Goal: Task Accomplishment & Management: Manage account settings

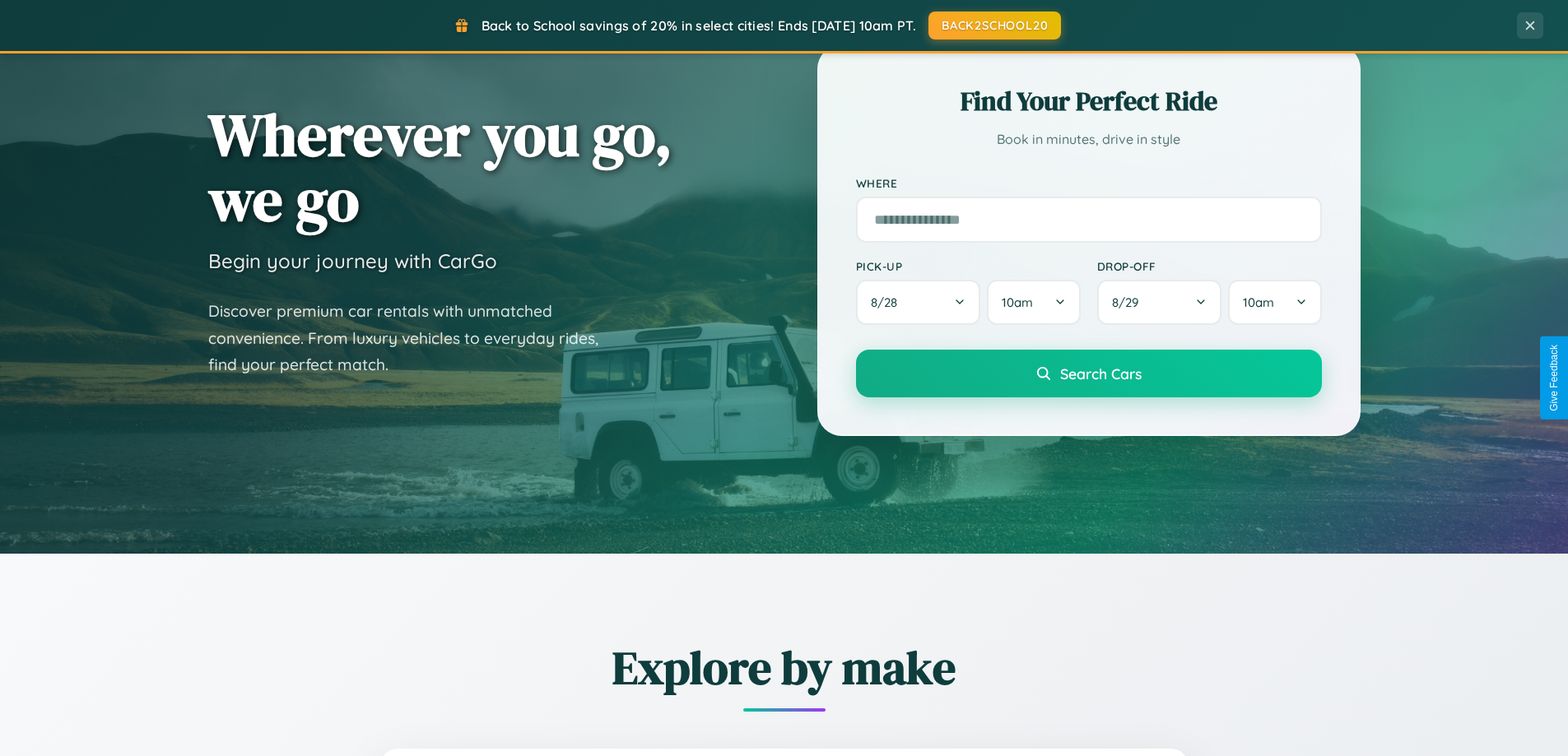
scroll to position [1132, 0]
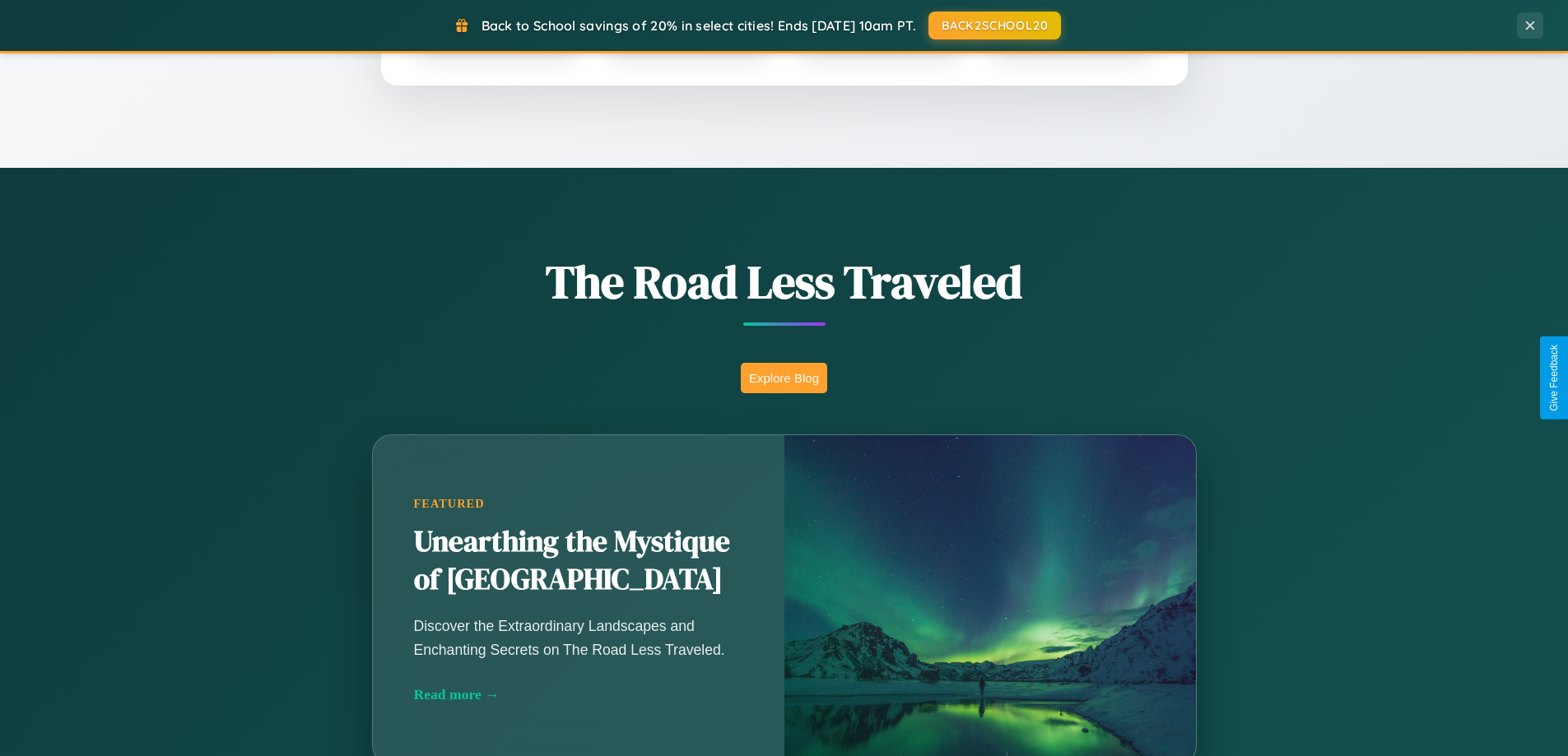
click at [783, 378] on button "Explore Blog" at bounding box center [783, 378] width 86 height 30
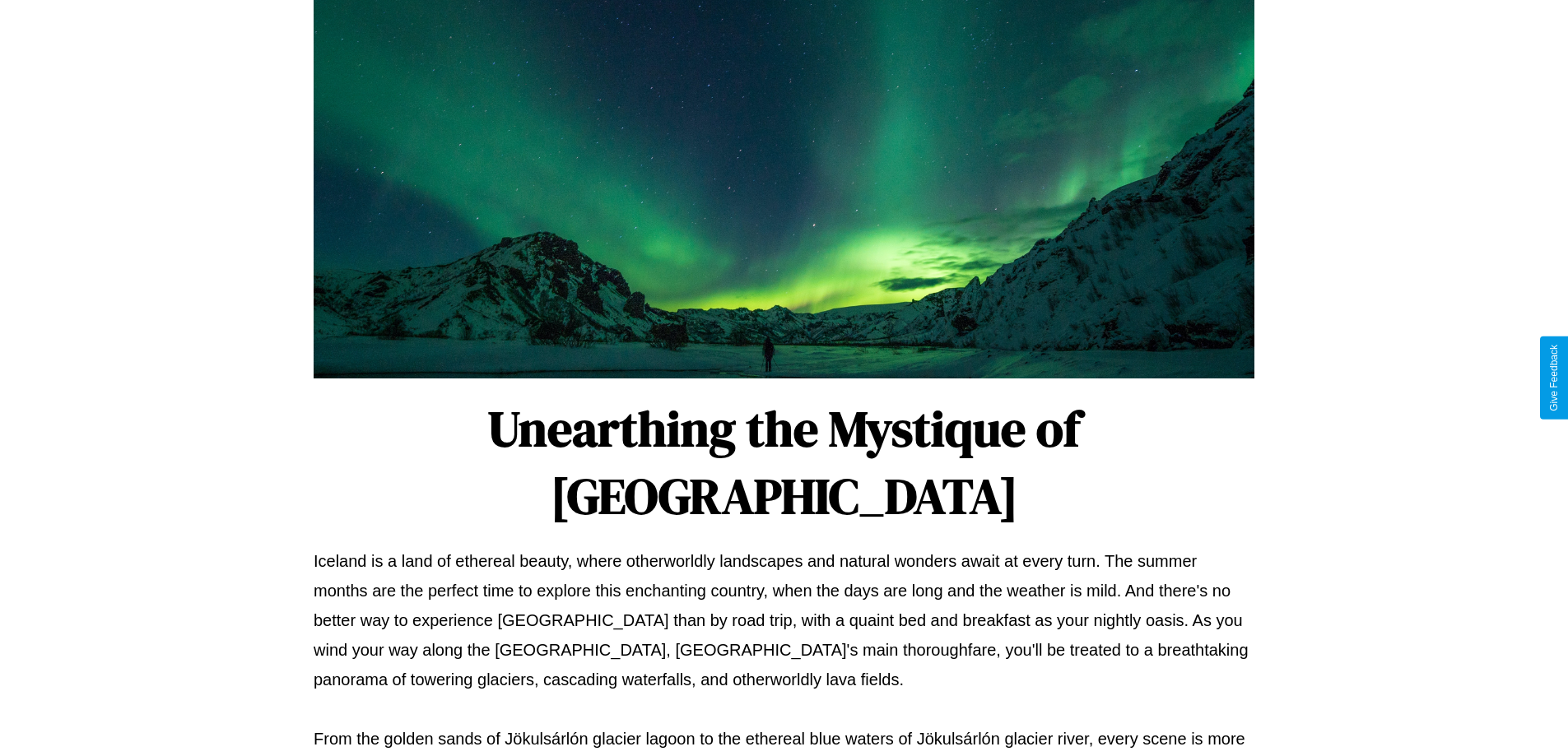
scroll to position [532, 0]
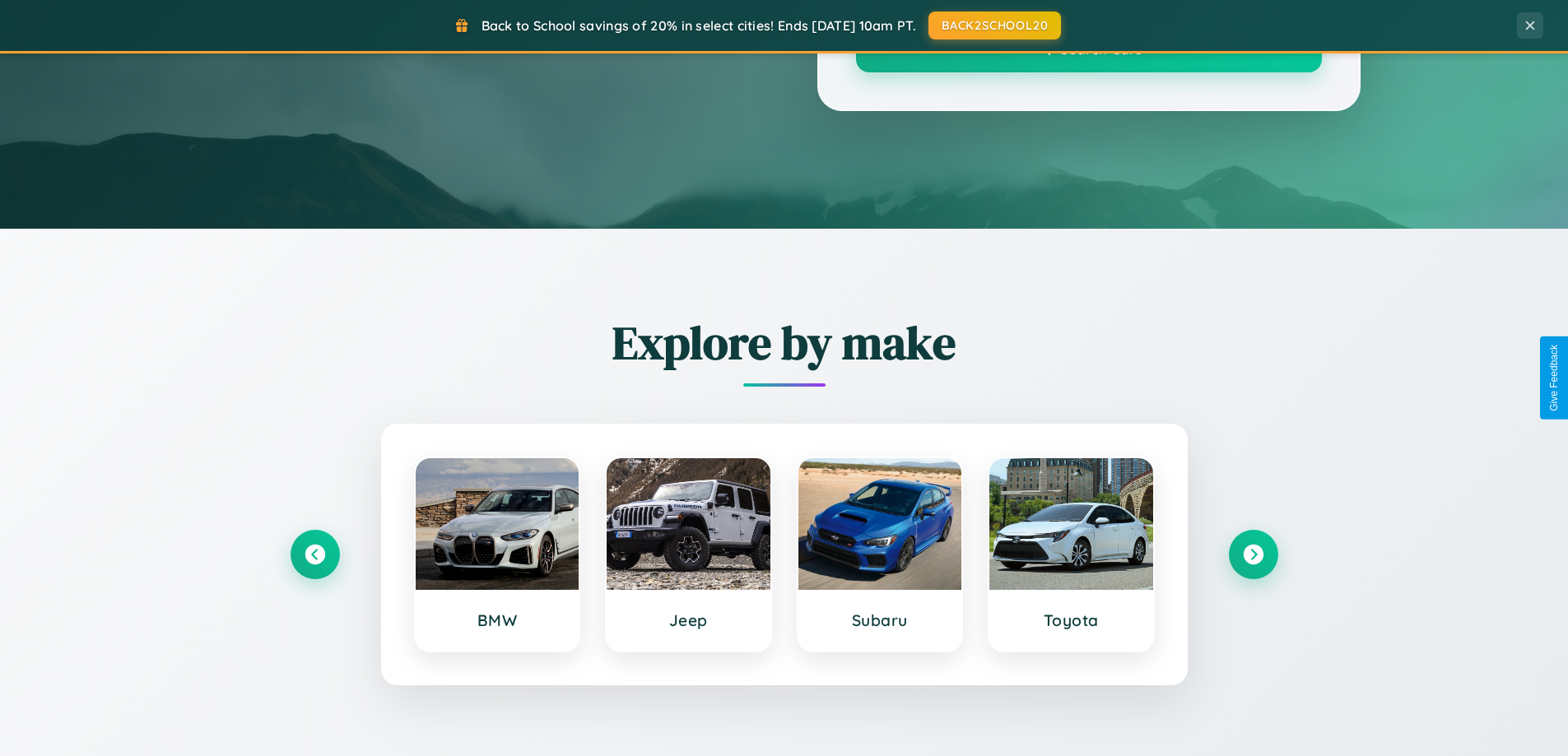
scroll to position [1132, 0]
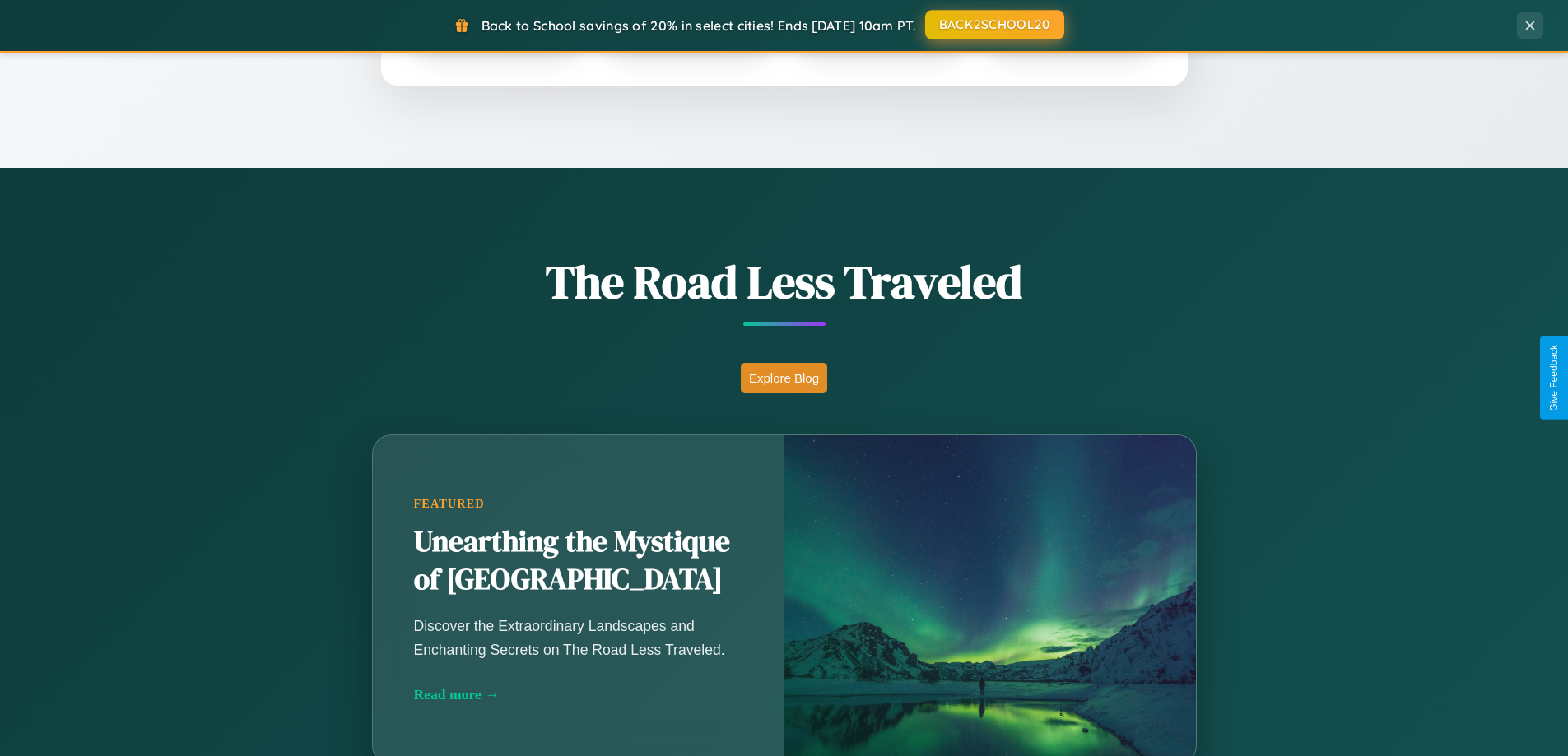
click at [993, 25] on button "BACK2SCHOOL20" at bounding box center [995, 24] width 139 height 29
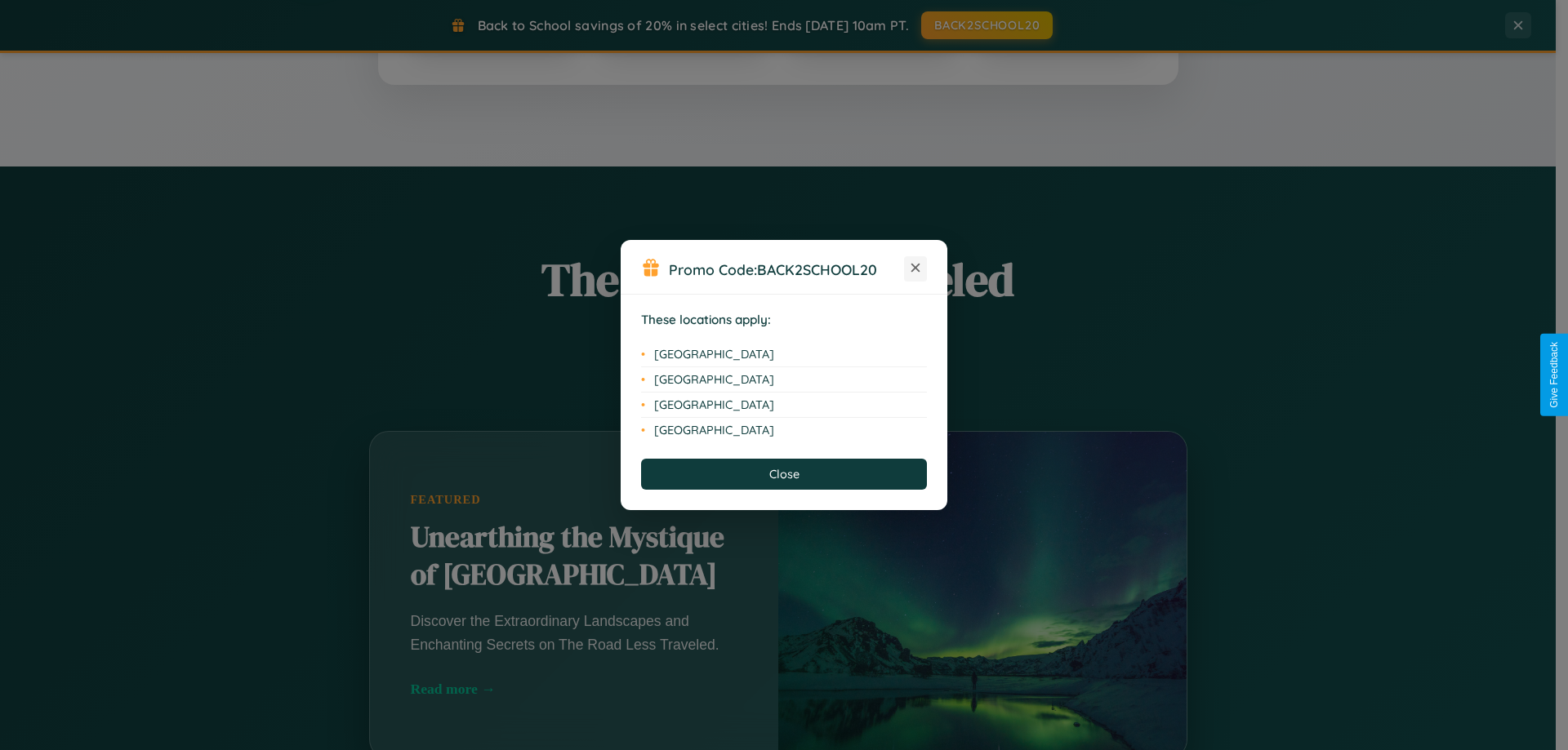
click at [916, 269] on icon at bounding box center [916, 268] width 9 height 9
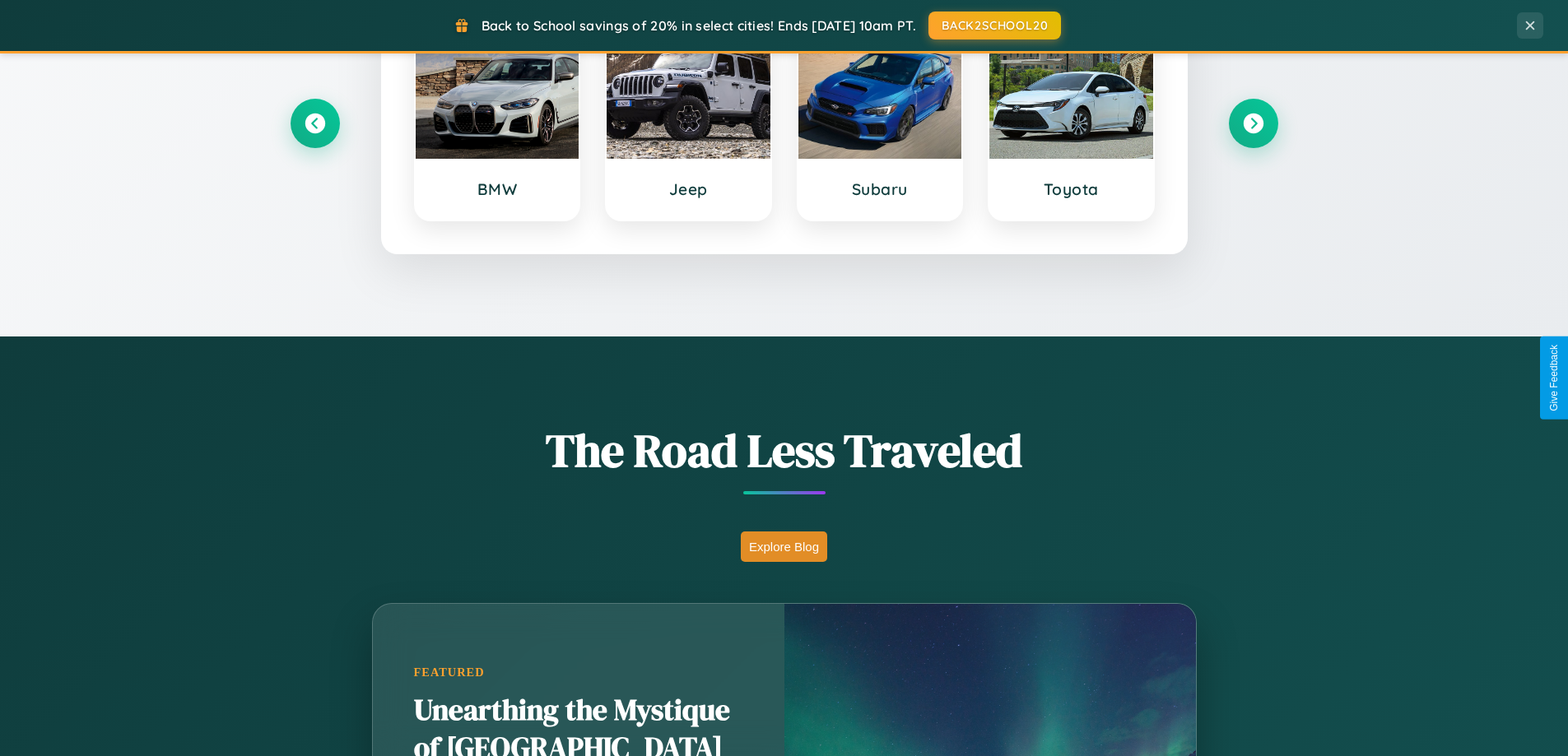
scroll to position [709, 0]
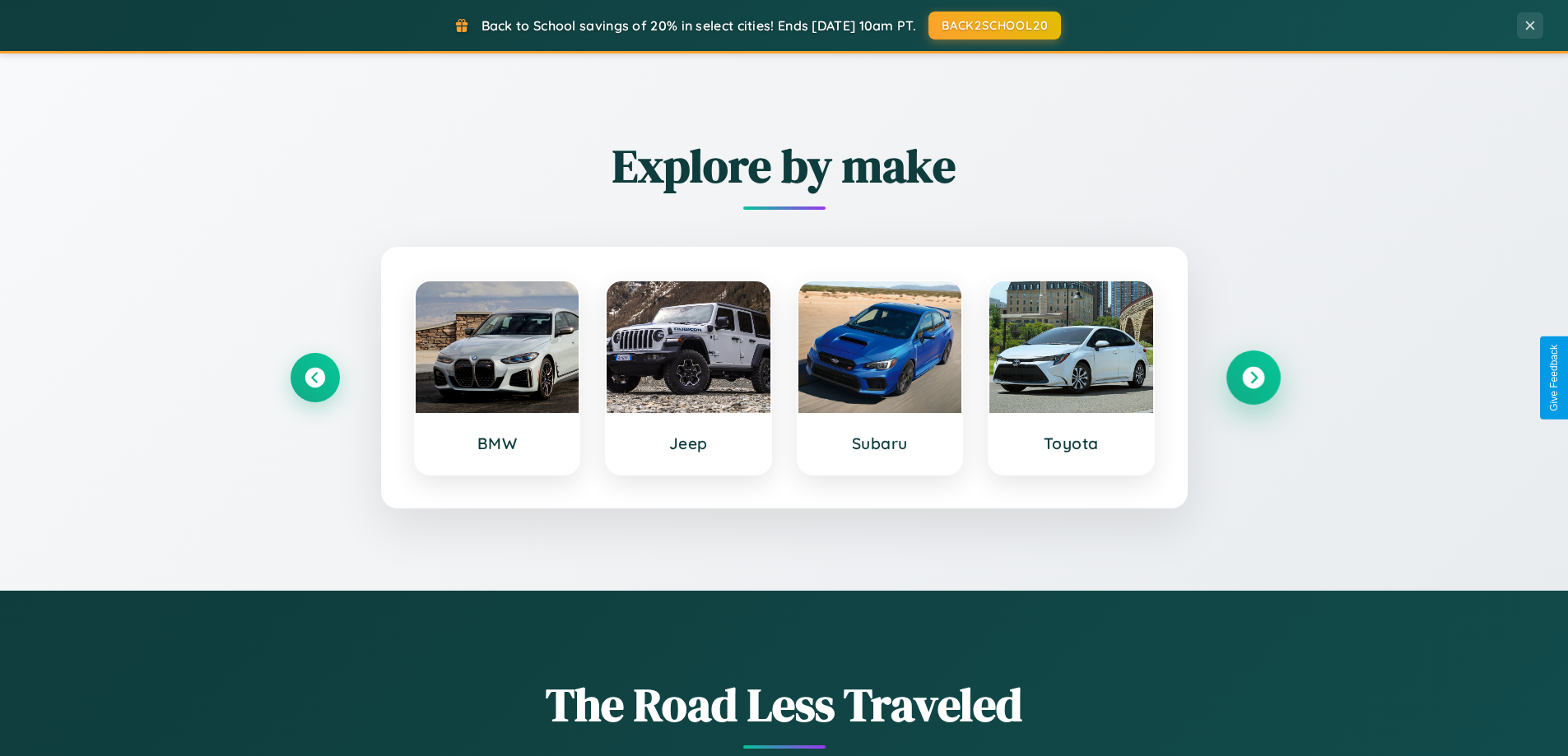
click at [1253, 378] on icon at bounding box center [1253, 378] width 23 height 23
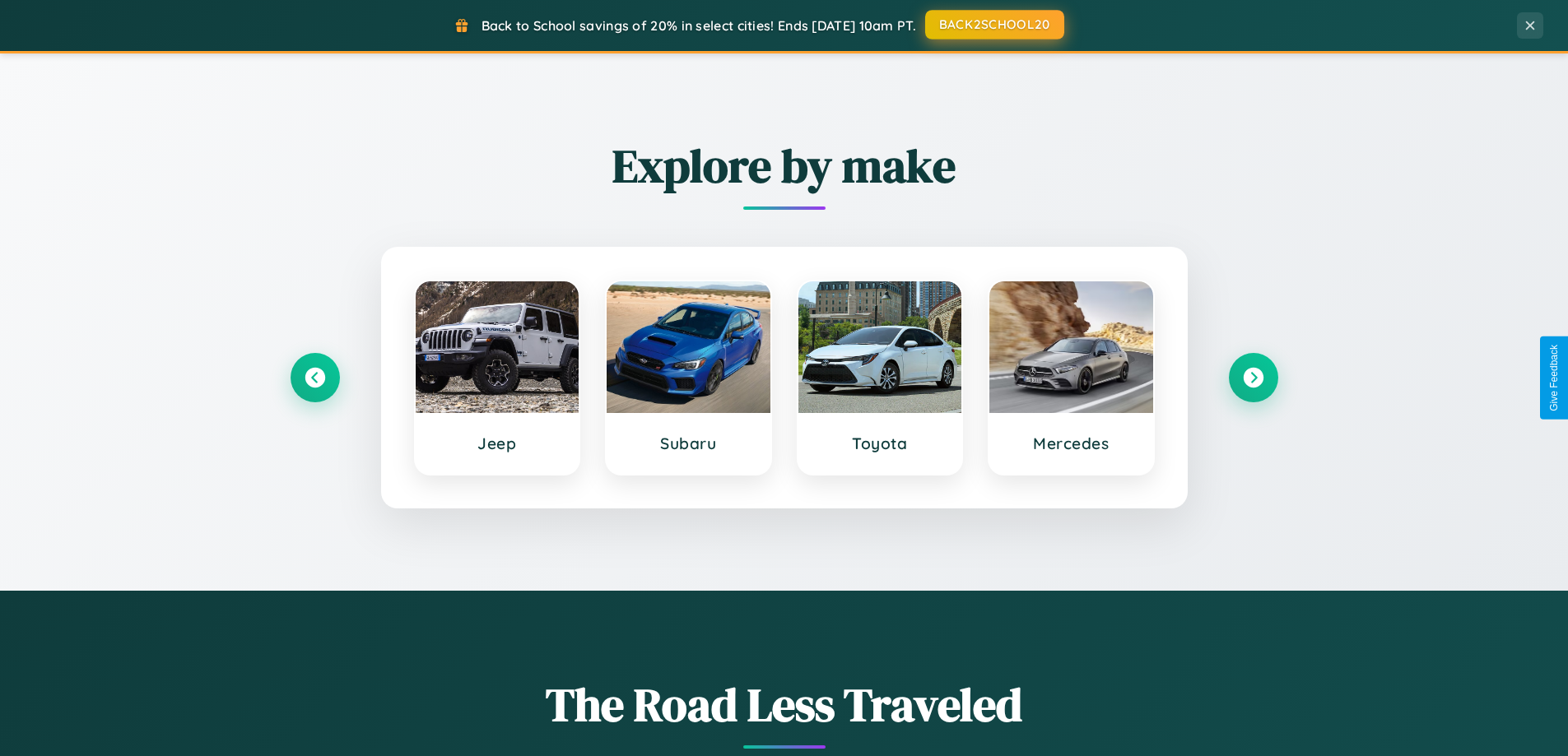
click at [993, 25] on button "BACK2SCHOOL20" at bounding box center [995, 24] width 139 height 29
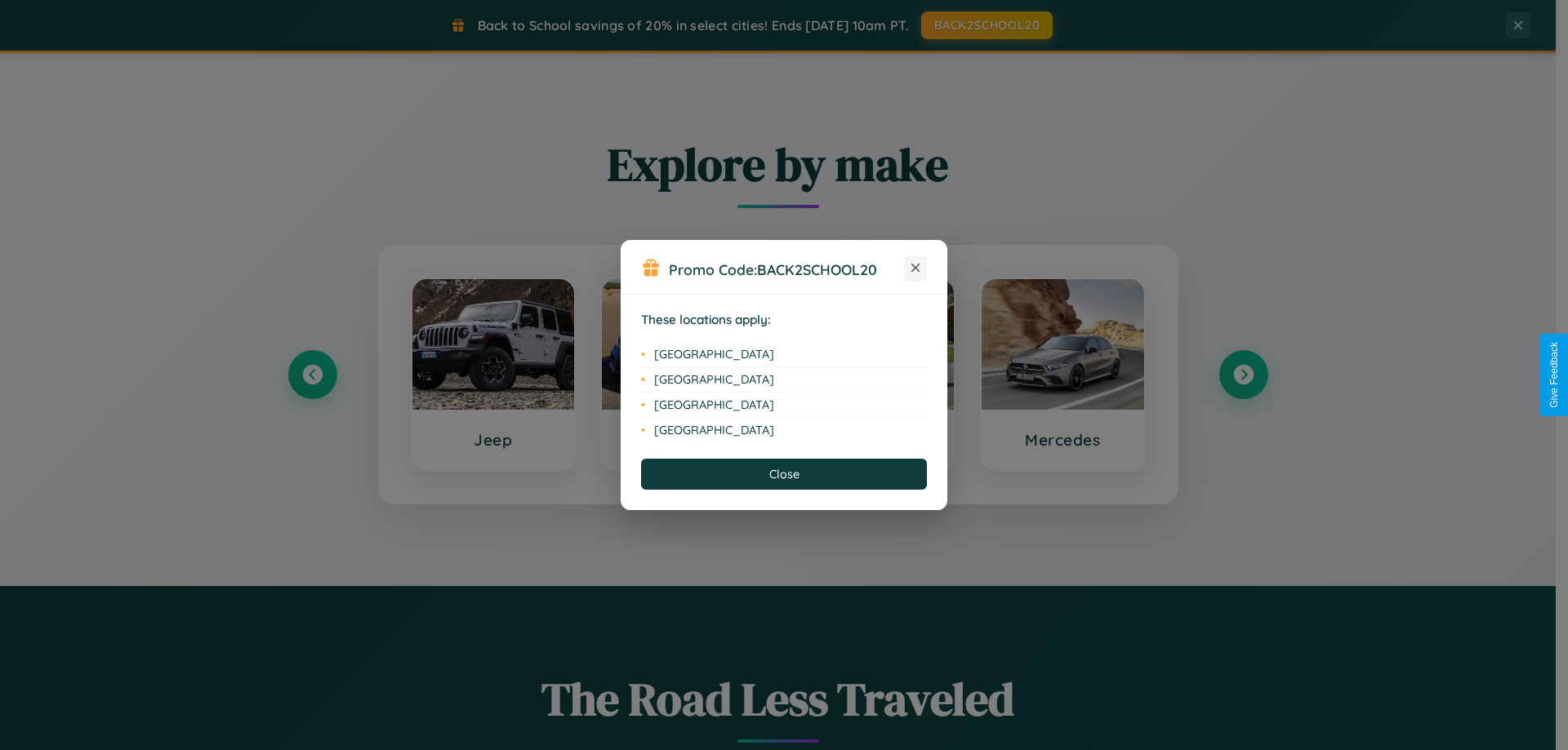
click at [916, 269] on icon at bounding box center [916, 268] width 9 height 9
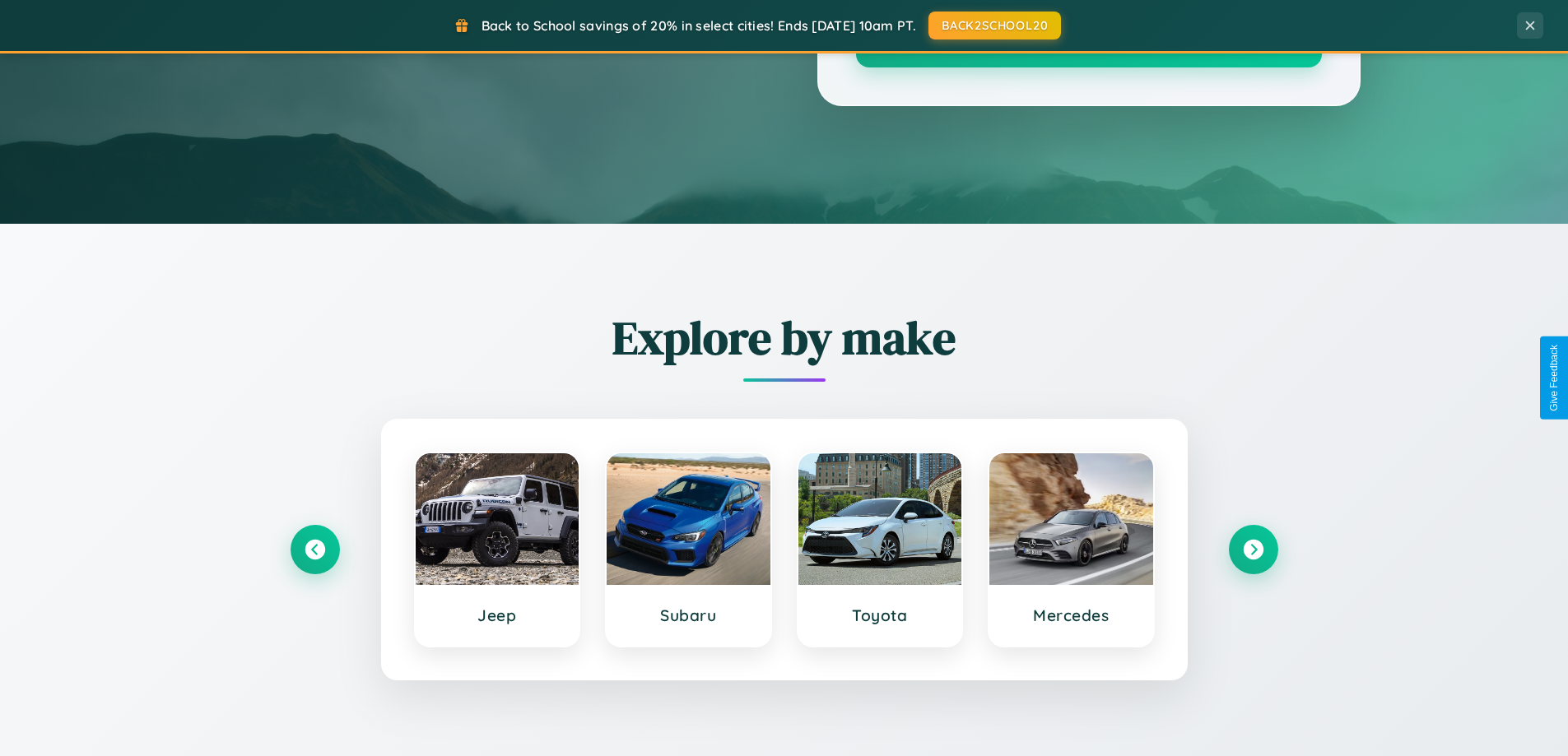
scroll to position [0, 0]
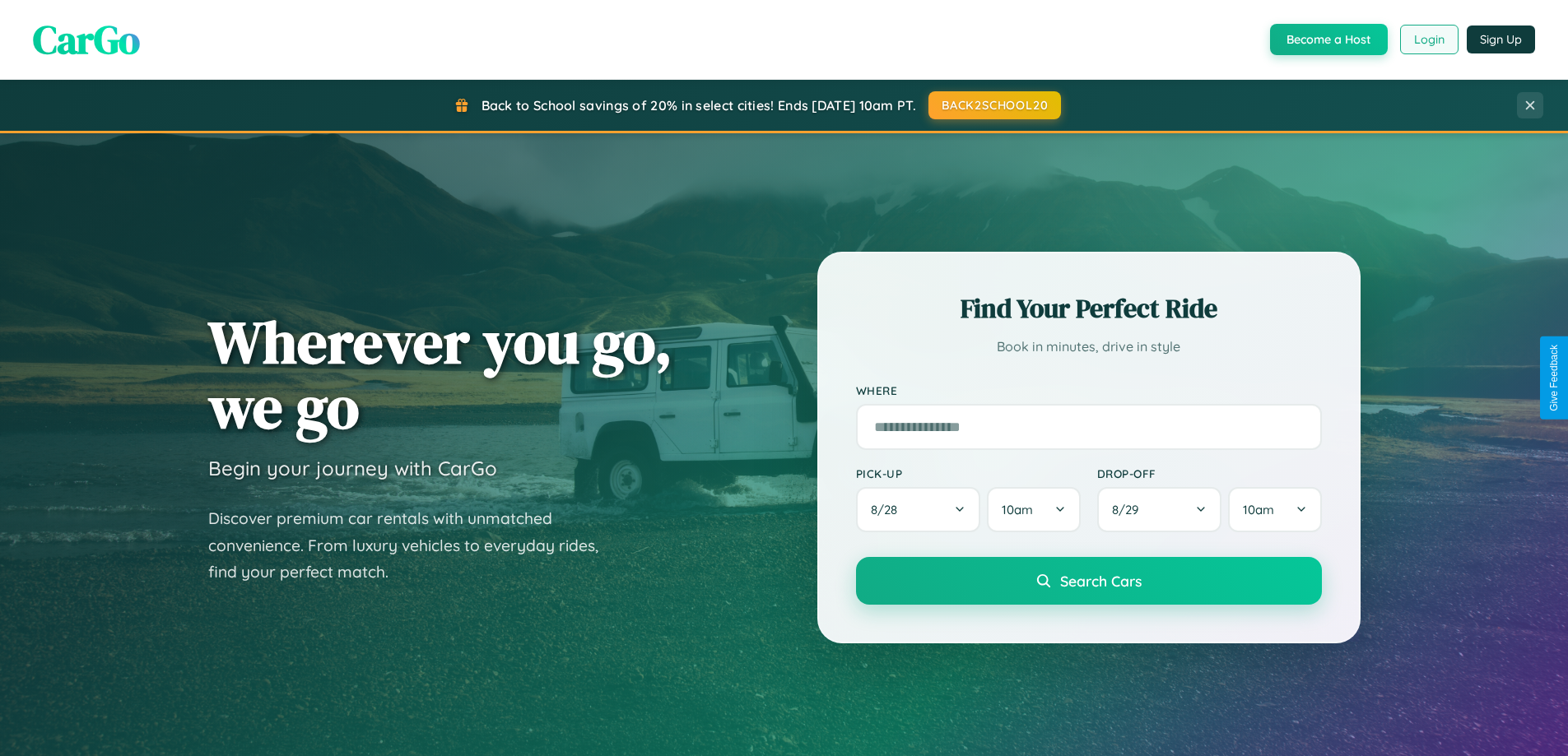
click at [1428, 39] on button "Login" at bounding box center [1429, 39] width 59 height 29
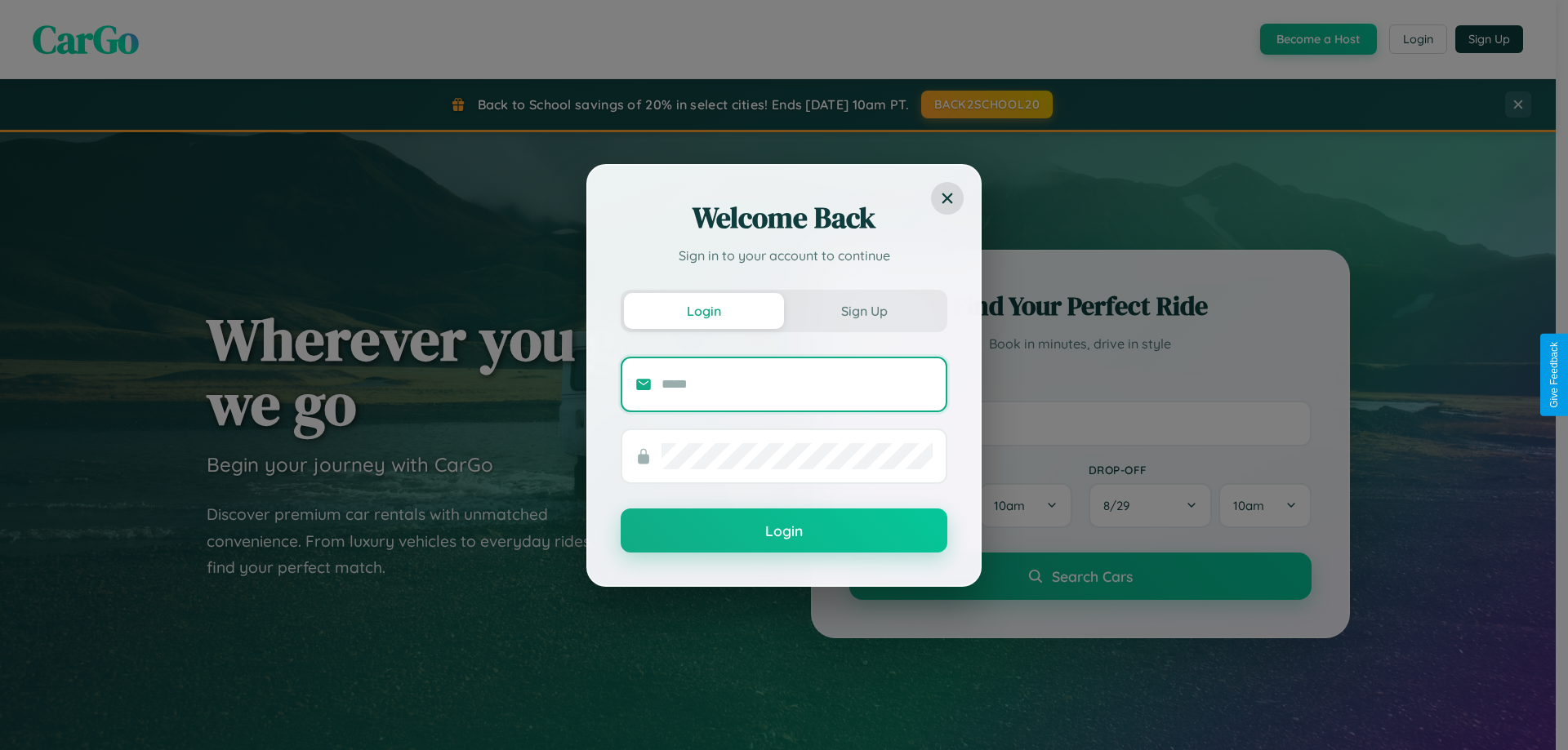
click at [797, 383] on input "text" at bounding box center [797, 384] width 271 height 26
type input "**********"
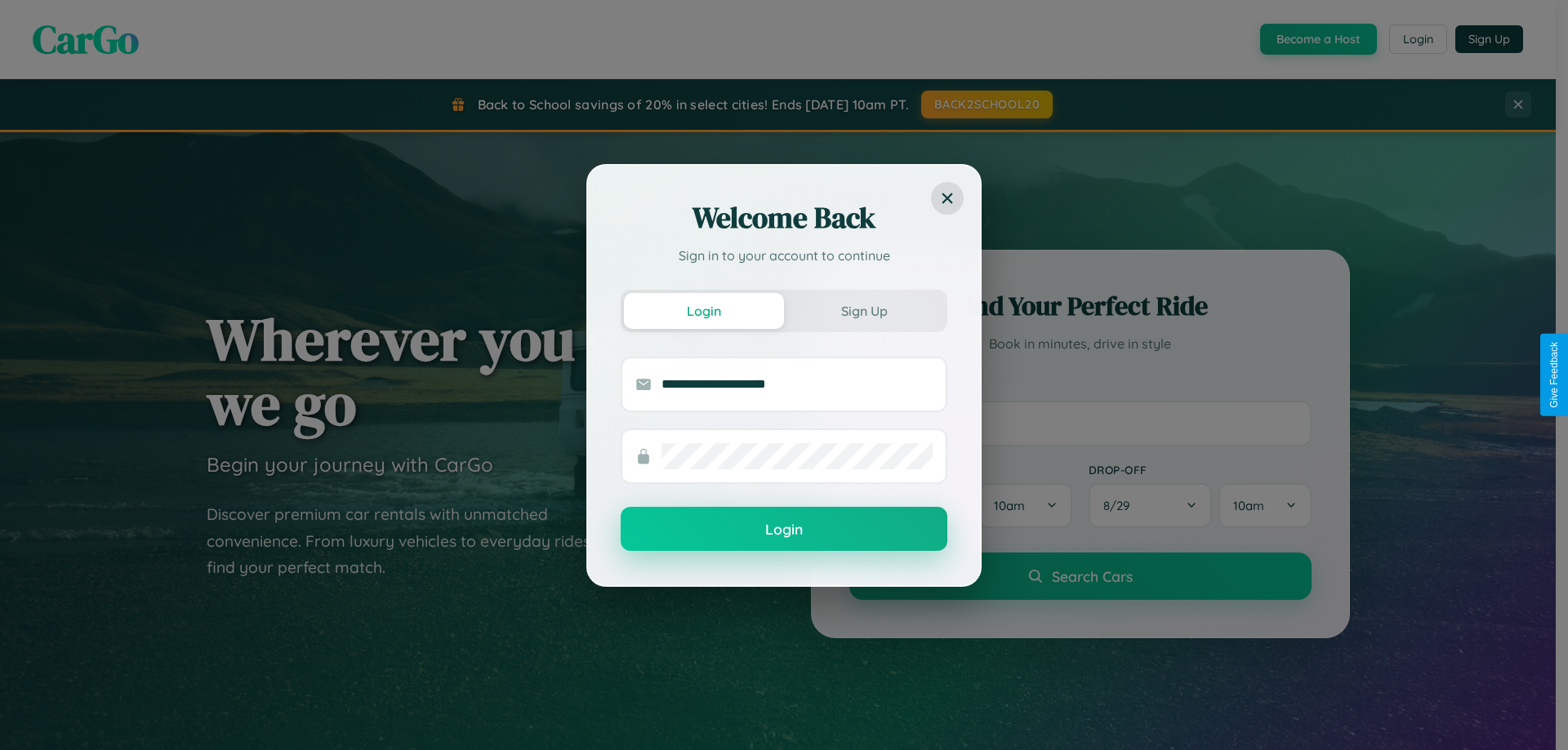
click at [784, 528] on button "Login" at bounding box center [784, 528] width 326 height 44
